Goal: Information Seeking & Learning: Learn about a topic

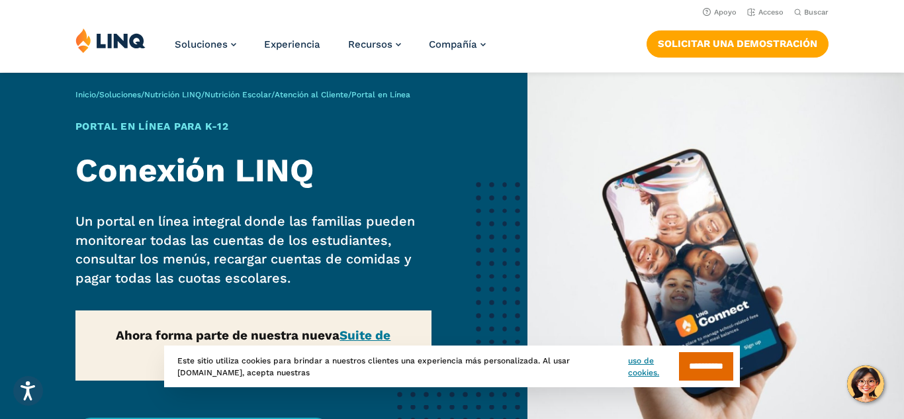
click at [344, 283] on div "Inicio / Soluciones / Nutrición LINQ / Nutrición Escolar / Atención al Cliente …" at bounding box center [264, 290] width 528 height 434
click at [594, 199] on img at bounding box center [716, 290] width 377 height 434
click at [689, 359] on input "**********" at bounding box center [706, 366] width 54 height 28
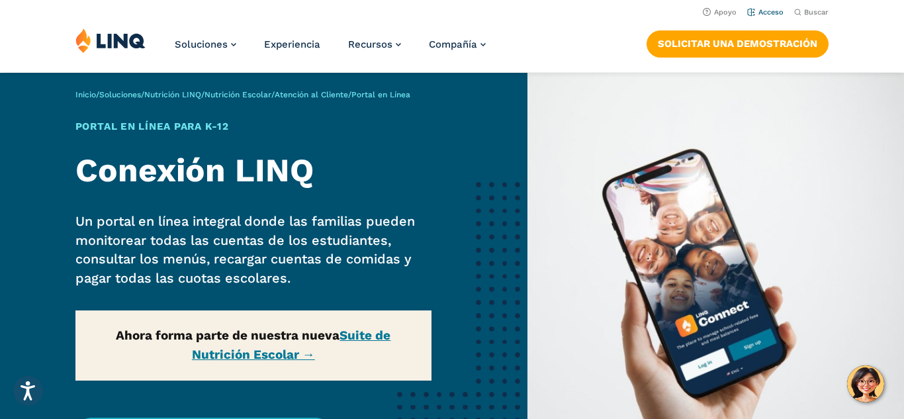
click at [765, 13] on font "Acceso" at bounding box center [770, 12] width 25 height 9
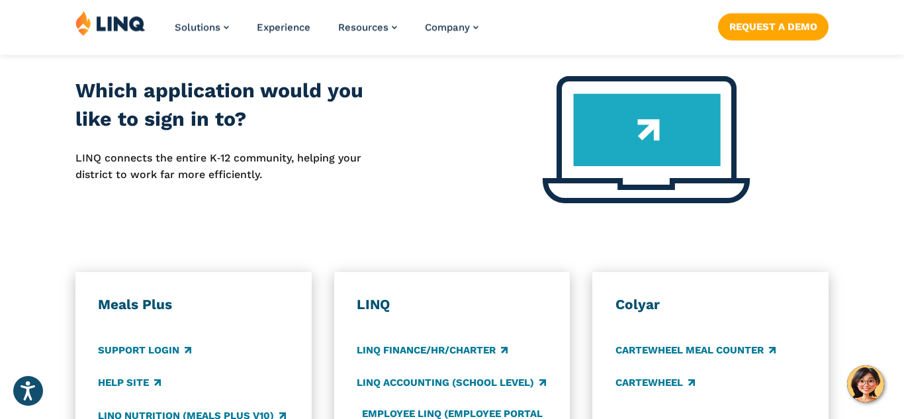
scroll to position [556, 0]
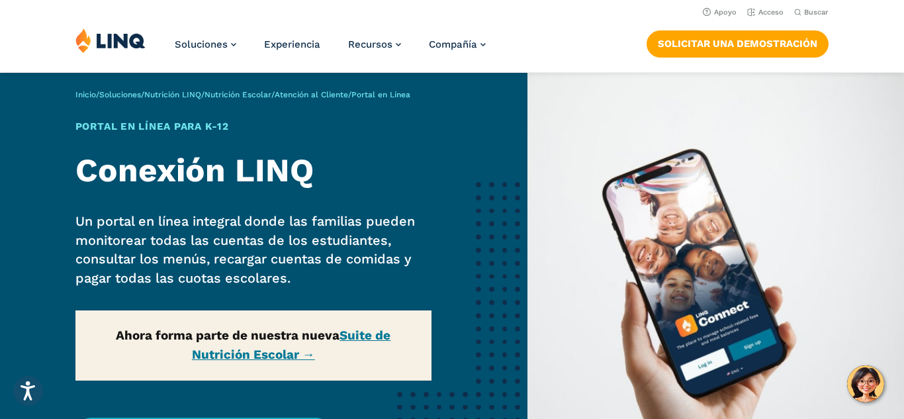
click at [763, 88] on img at bounding box center [716, 290] width 377 height 434
click at [759, 45] on font "Solicitar una demostración" at bounding box center [738, 44] width 160 height 12
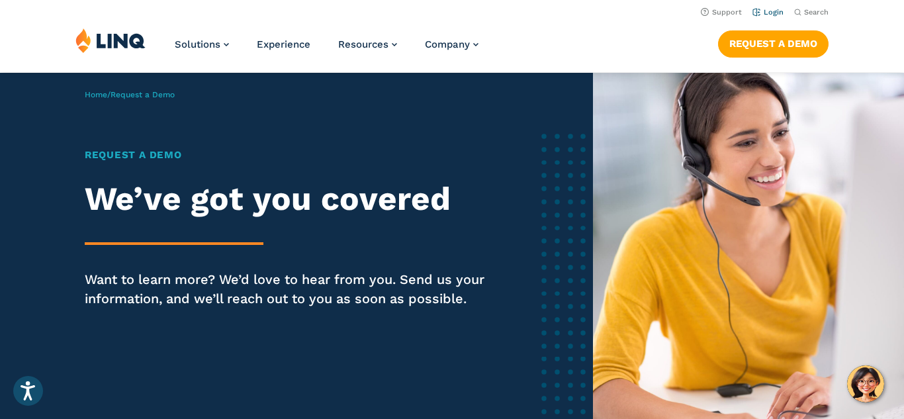
click at [766, 13] on link "Login" at bounding box center [768, 12] width 31 height 9
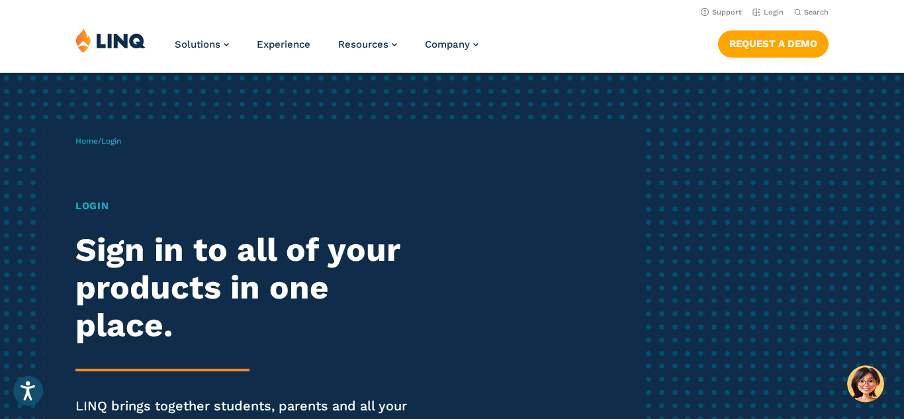
click at [89, 210] on h1 "Login" at bounding box center [249, 206] width 348 height 15
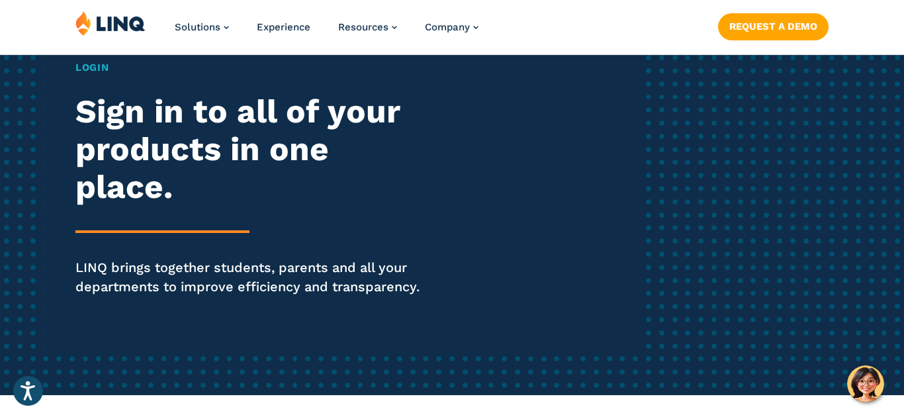
scroll to position [159, 0]
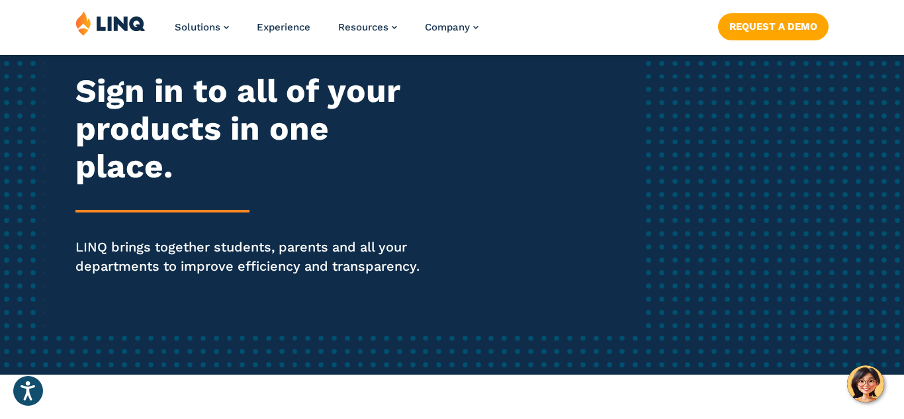
click at [238, 56] on div "Login Sign in to all of your products in one place. LINQ brings together studen…" at bounding box center [249, 176] width 348 height 273
click at [254, 201] on div "Login Sign in to all of your products in one place. LINQ brings together studen…" at bounding box center [249, 176] width 348 height 273
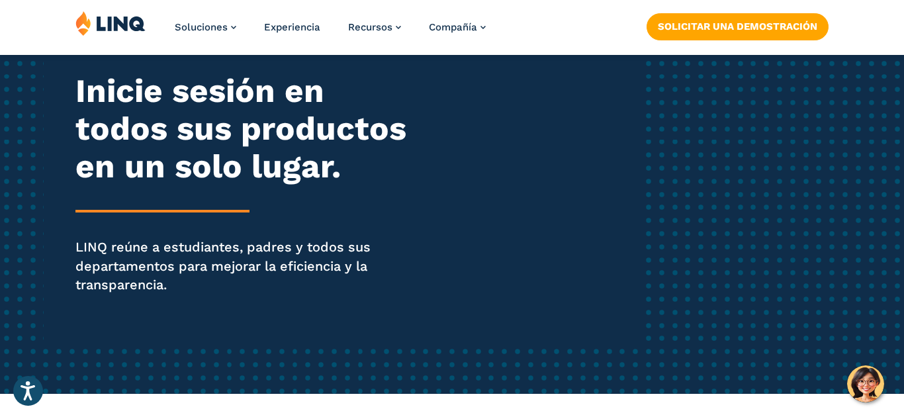
click at [254, 268] on font "LINQ reúne a estudiantes, padres y todos sus departamentos para mejorar la efic…" at bounding box center [222, 266] width 295 height 54
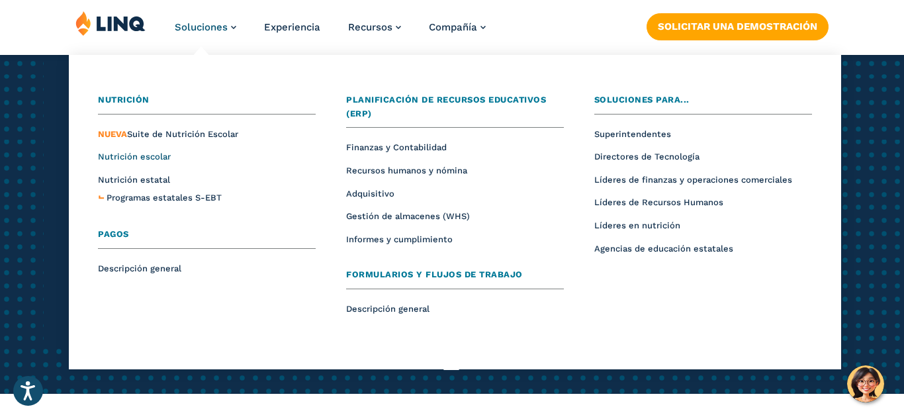
click at [138, 156] on font "Nutrición escolar" at bounding box center [134, 157] width 73 height 10
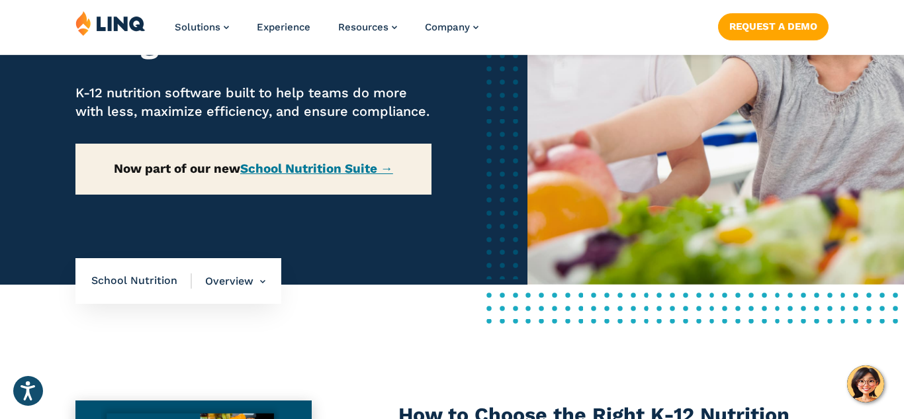
scroll to position [238, 0]
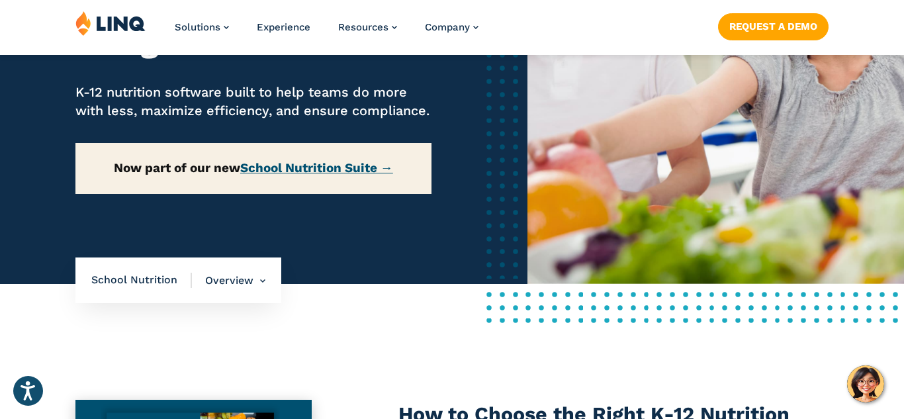
click at [369, 175] on link "School Nutrition Suite →" at bounding box center [316, 167] width 153 height 15
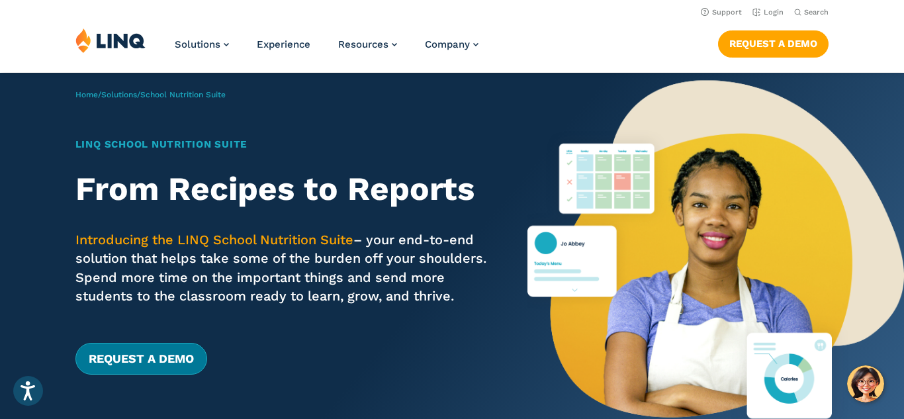
click at [148, 353] on link "Request a Demo" at bounding box center [141, 359] width 132 height 32
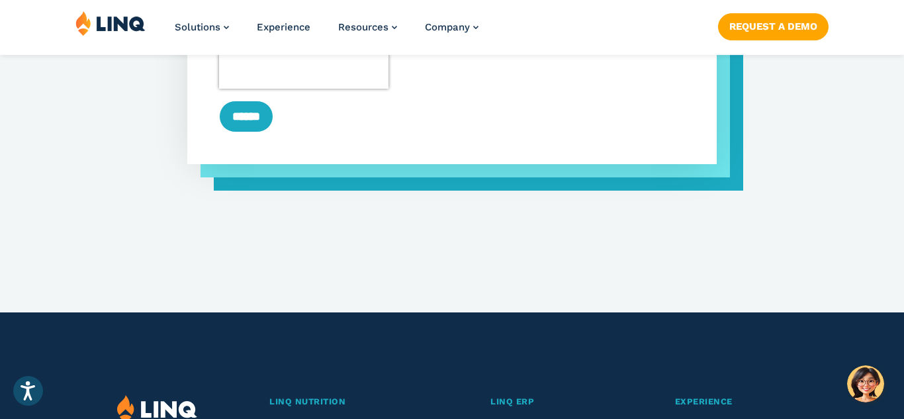
scroll to position [980, 0]
